Goal: Task Accomplishment & Management: Use online tool/utility

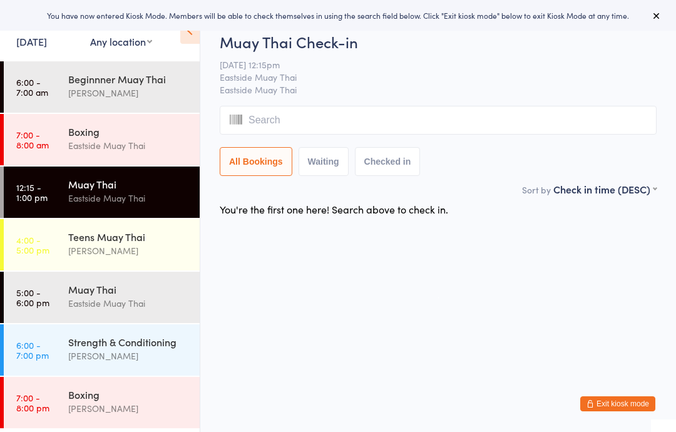
click at [39, 39] on link "[DATE]" at bounding box center [31, 41] width 31 height 14
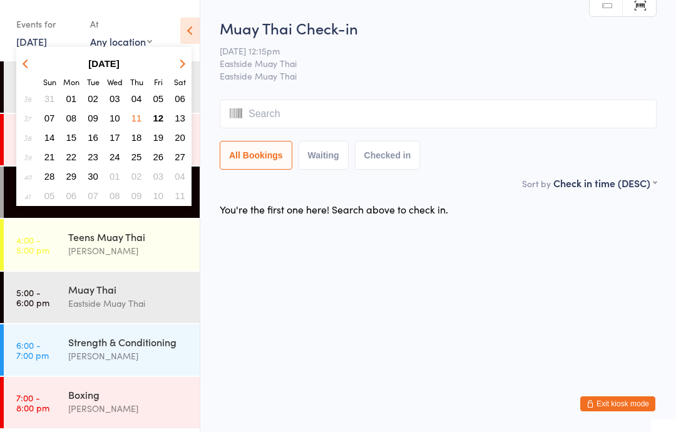
click at [161, 116] on span "12" at bounding box center [158, 118] width 11 height 11
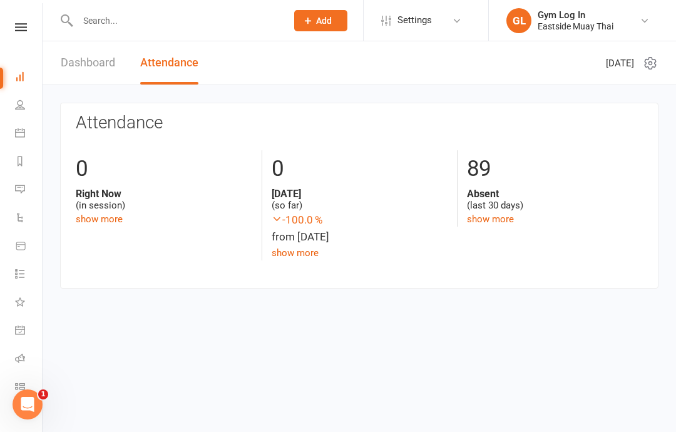
click at [87, 71] on link "Dashboard" at bounding box center [88, 62] width 54 height 43
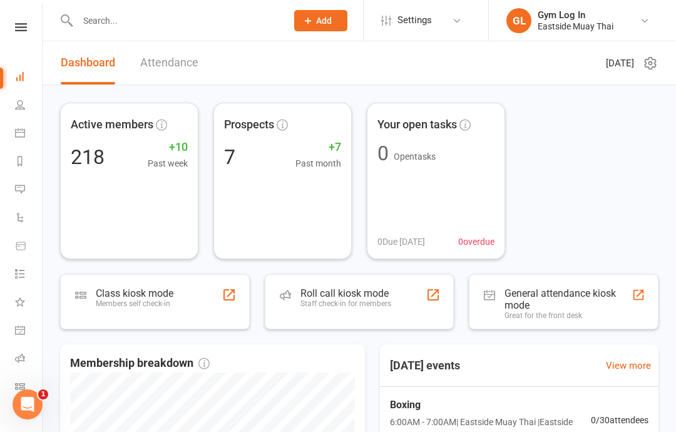
click at [21, 104] on icon at bounding box center [20, 105] width 10 height 10
click at [137, 299] on div "Members self check-in" at bounding box center [135, 303] width 78 height 9
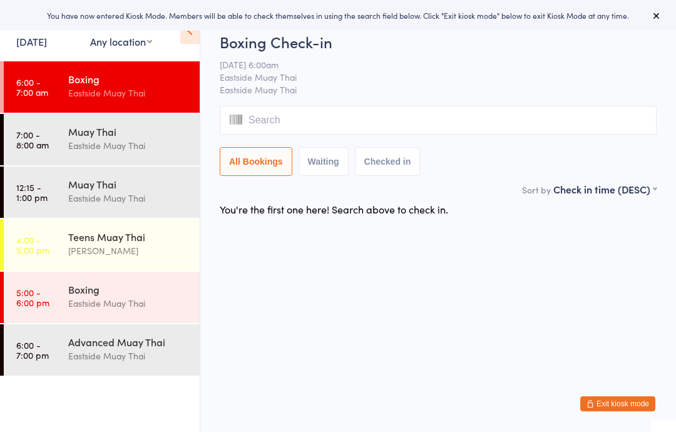
click at [275, 116] on input "search" at bounding box center [438, 120] width 437 height 29
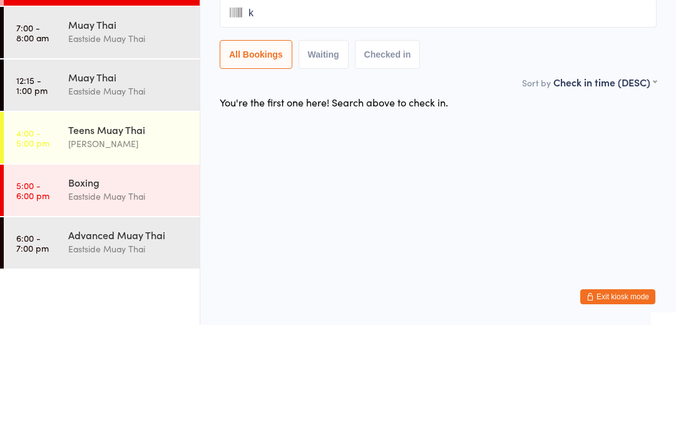
type input "ke"
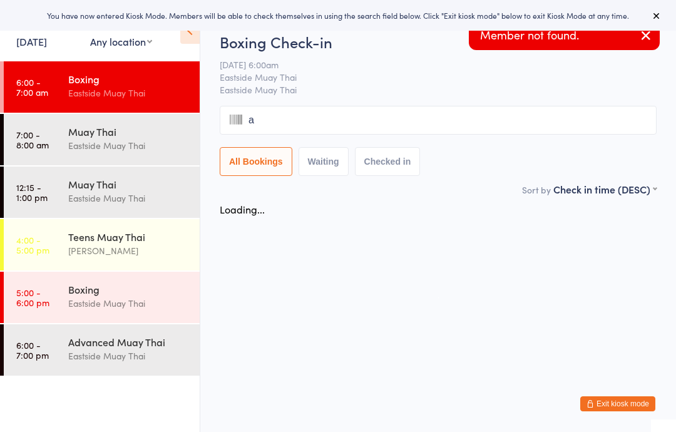
type input "t"
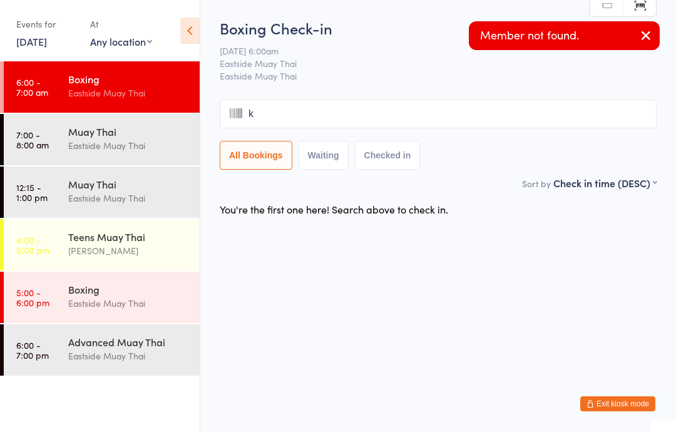
type input "ke"
type input "a"
type input "k"
type input "e"
type input "k"
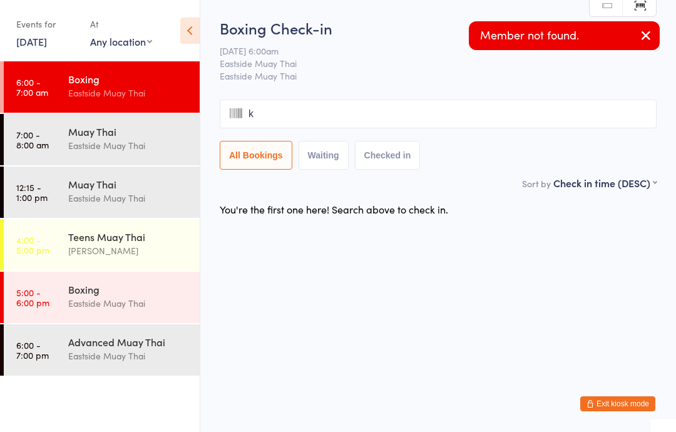
type input "ke"
type input "a"
type input "ke"
type input "a"
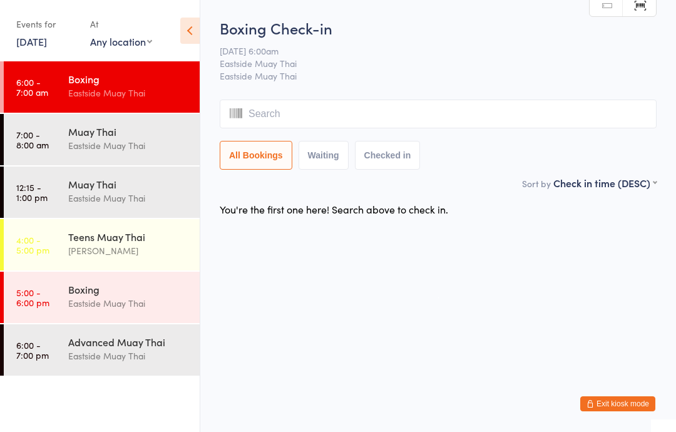
type input "k"
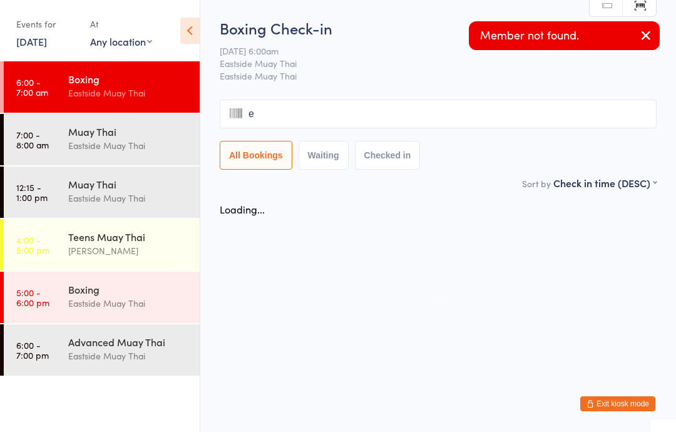
type input "ea"
type input "k"
type input "ea"
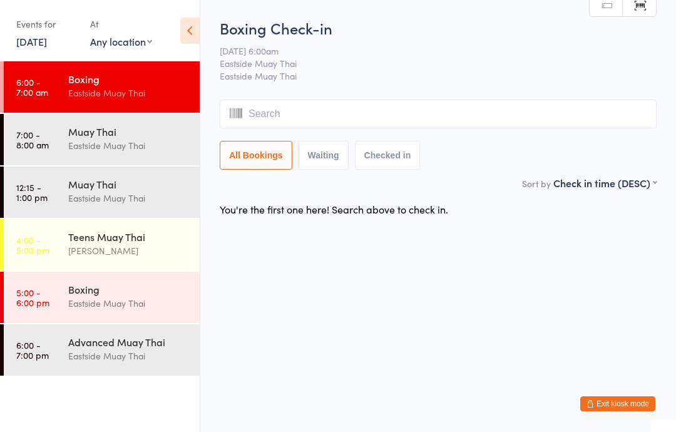
click at [297, 115] on input "search" at bounding box center [438, 114] width 437 height 29
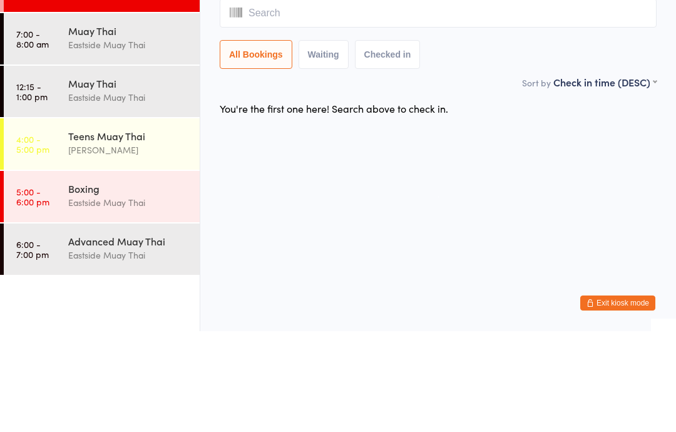
type input "k"
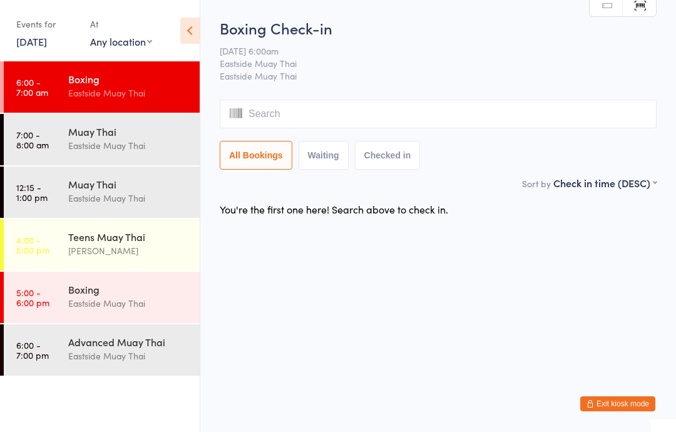
type input "k"
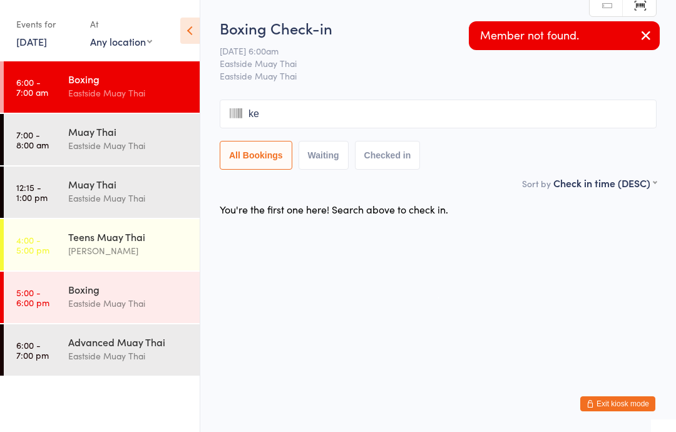
type input "kea"
type input "t"
type input "ja"
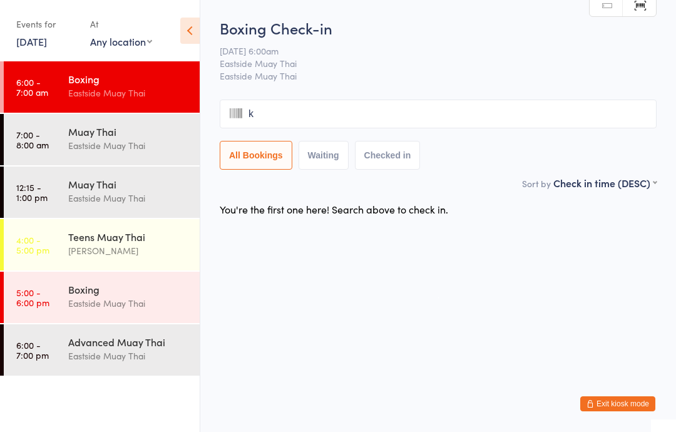
type input "ke"
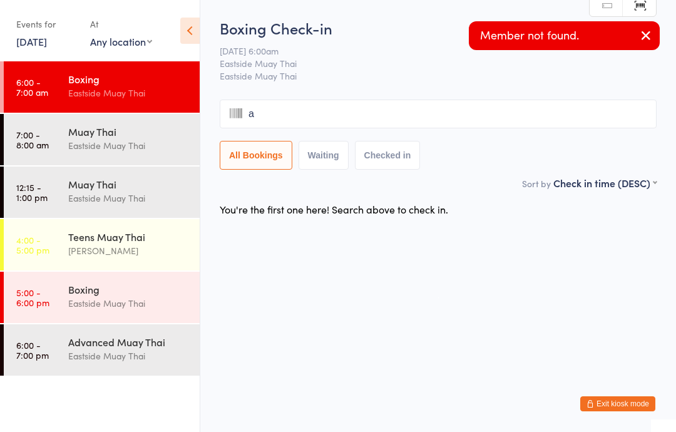
type input "at"
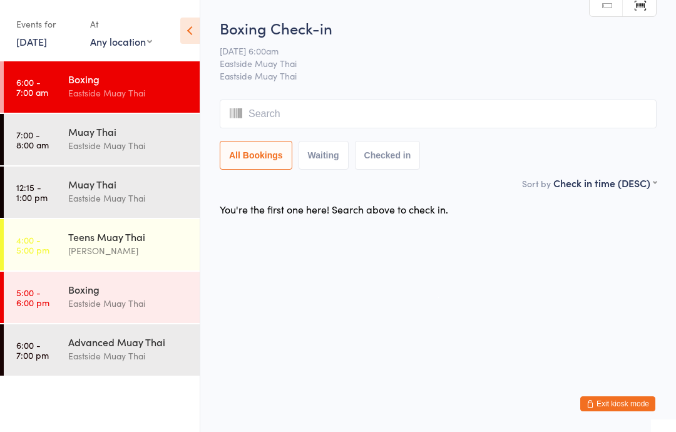
type input "k"
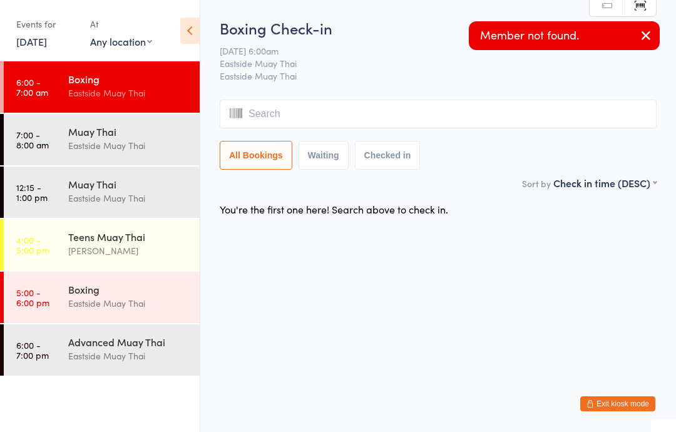
type input "j"
type input "a"
click at [645, 24] on button "button" at bounding box center [647, 36] width 28 height 29
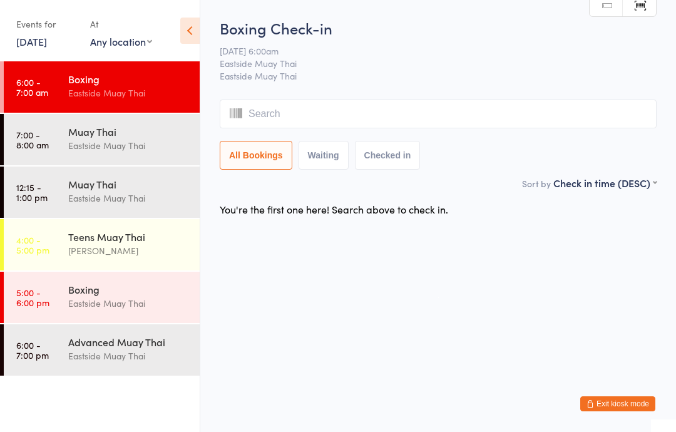
click at [659, 29] on ui-view "Boxing Check-in 12 Sep 6:00am Eastside Muay Thai Eastside Muay Thai Manual sear…" at bounding box center [438, 120] width 476 height 205
click at [255, 148] on button "All Bookings" at bounding box center [256, 155] width 73 height 29
click at [405, 148] on button "Checked in" at bounding box center [388, 155] width 66 height 29
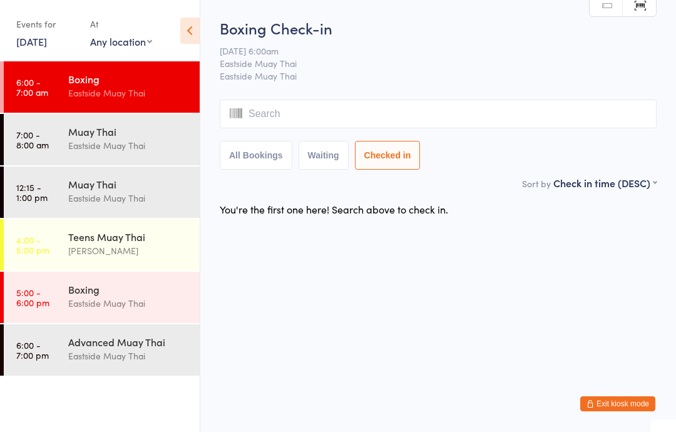
click at [289, 117] on input "search" at bounding box center [438, 114] width 437 height 29
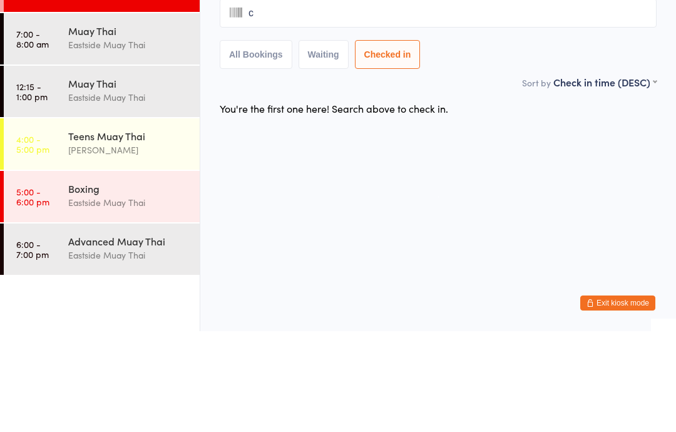
type input "ca"
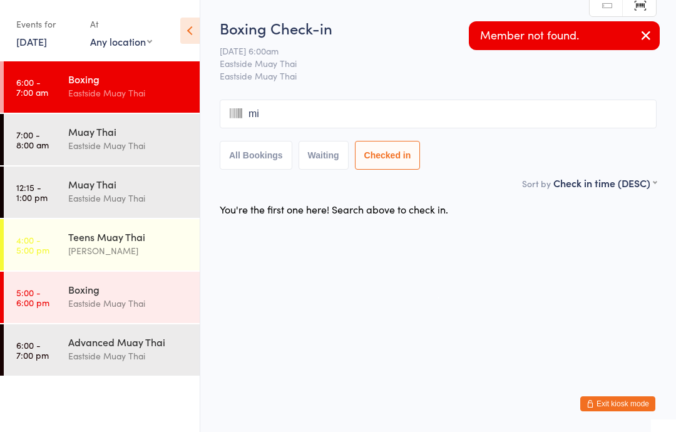
type input "mil"
type input "a"
click at [482, 155] on div "All Bookings Waiting Checked in" at bounding box center [438, 155] width 437 height 29
click at [328, 152] on button "Waiting" at bounding box center [324, 155] width 50 height 29
select select "0"
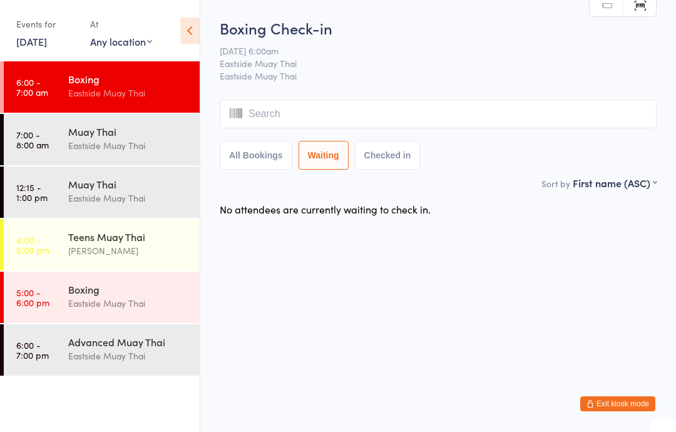
click at [292, 112] on input "search" at bounding box center [438, 114] width 437 height 29
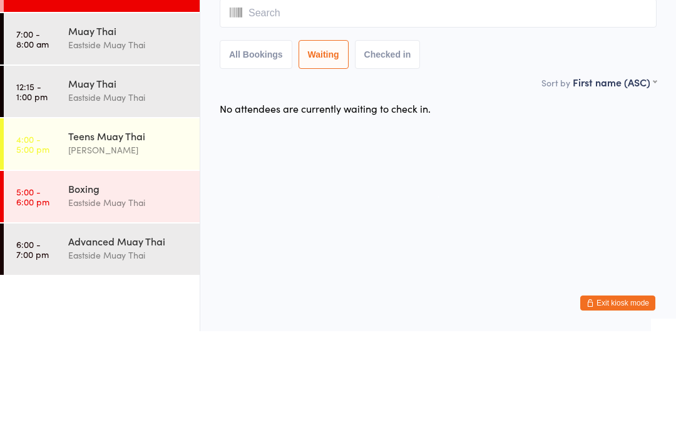
type input "k"
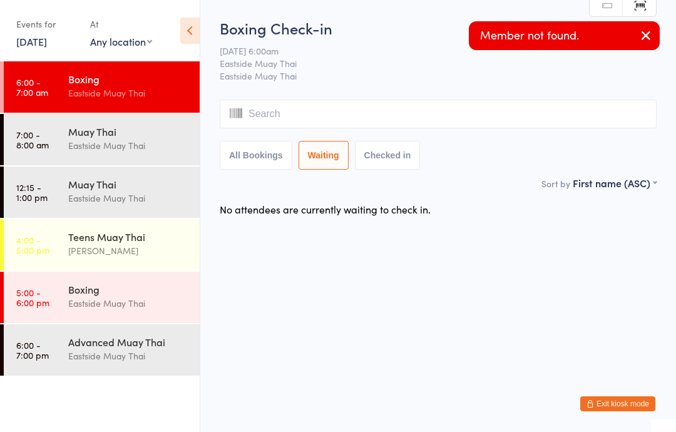
click at [651, 27] on button "button" at bounding box center [647, 36] width 28 height 29
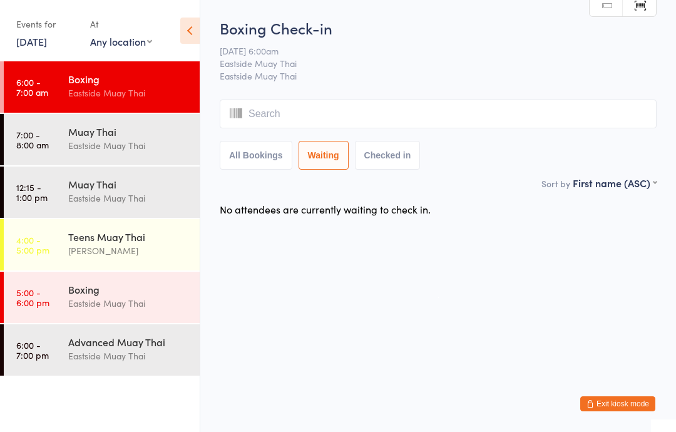
click at [382, 158] on button "Checked in" at bounding box center [388, 155] width 66 height 29
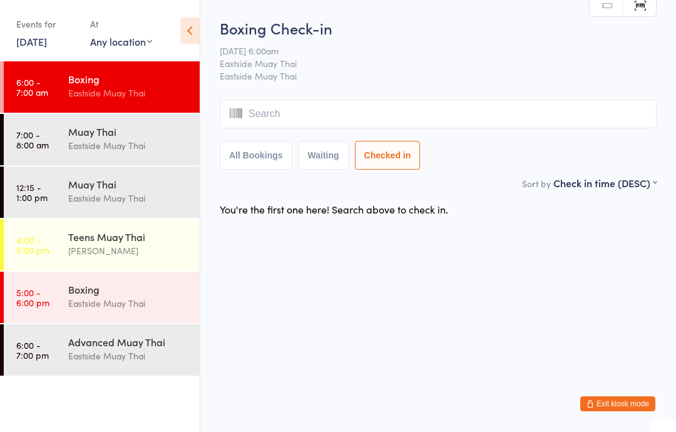
click at [387, 150] on button "Checked in" at bounding box center [388, 155] width 66 height 29
click at [375, 155] on button "Checked in" at bounding box center [388, 155] width 66 height 29
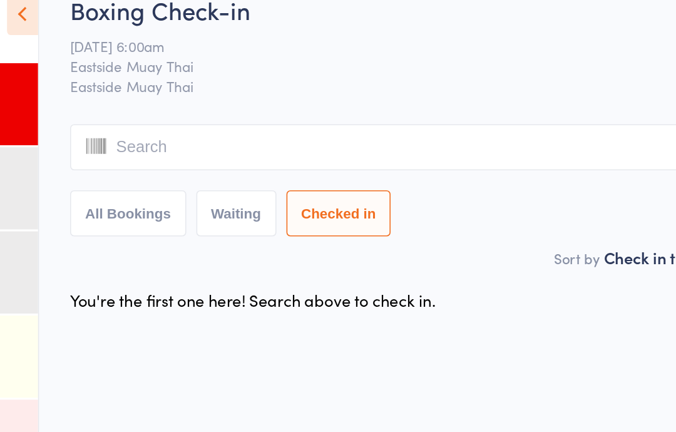
click at [220, 100] on input "search" at bounding box center [438, 114] width 437 height 29
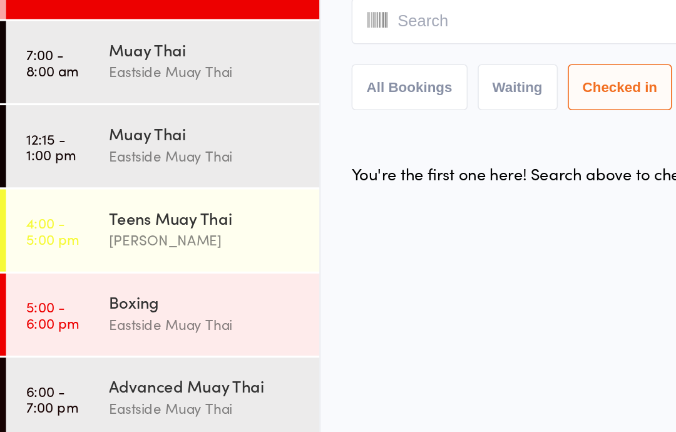
type input "c"
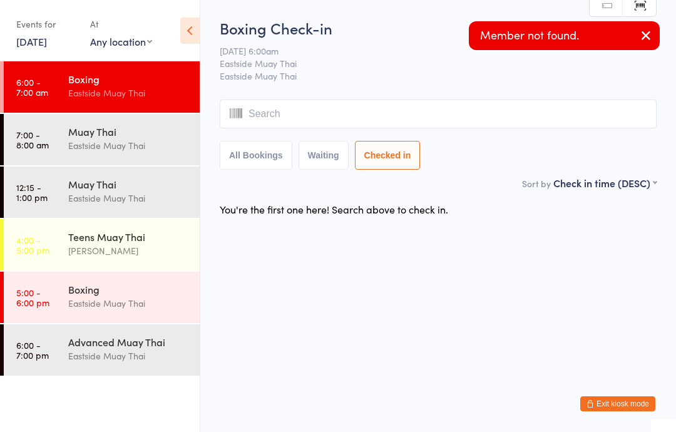
click at [486, 158] on div "All Bookings Waiting Checked in" at bounding box center [438, 155] width 437 height 29
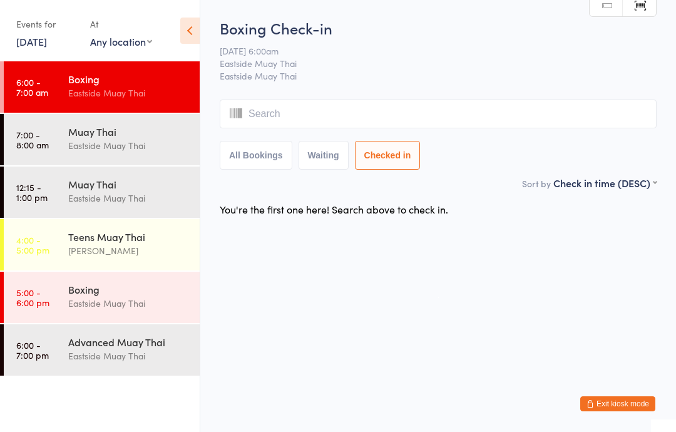
click at [345, 119] on input "search" at bounding box center [438, 114] width 437 height 29
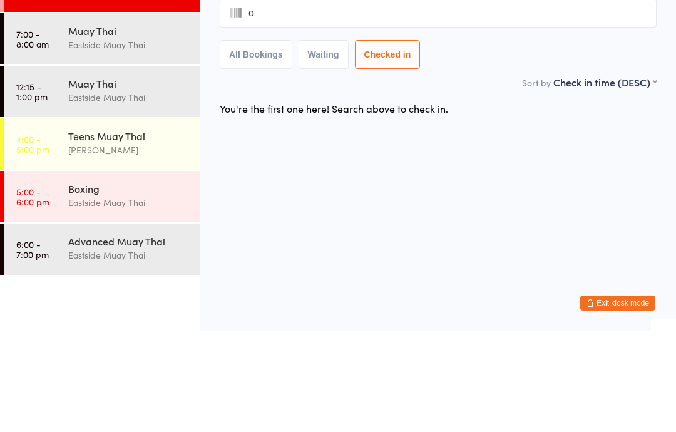
type input "ot"
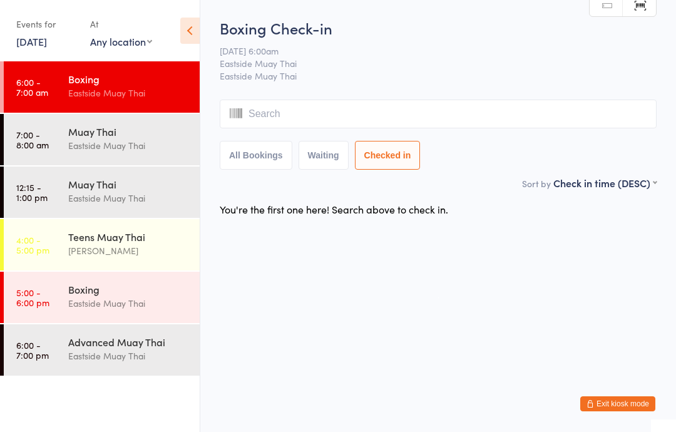
type input "v"
type input "eas"
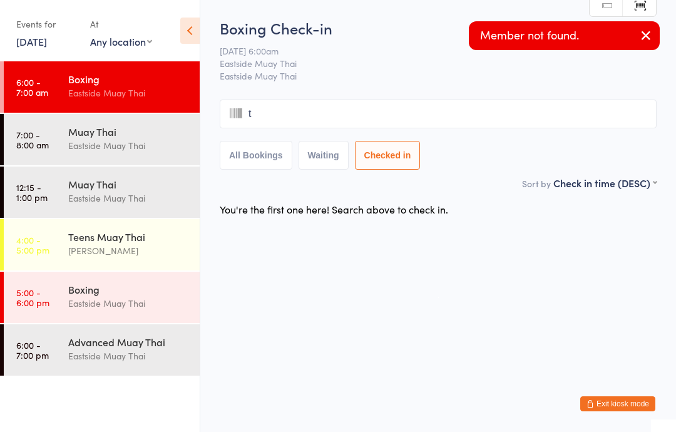
type input "ts"
